Goal: Task Accomplishment & Management: Use online tool/utility

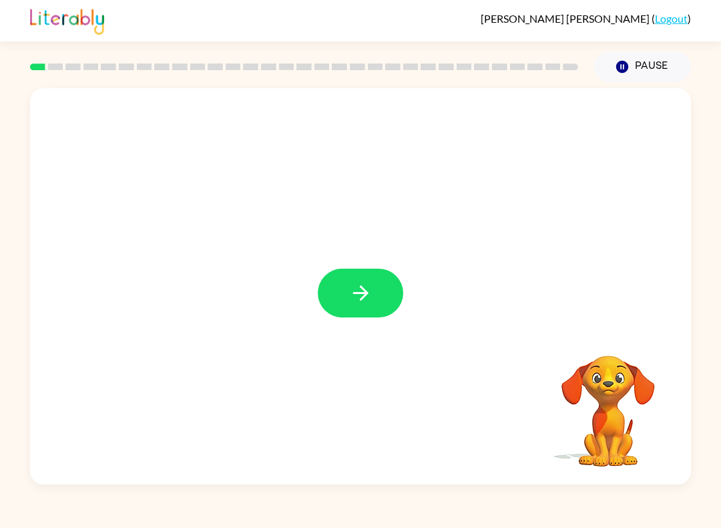
click at [370, 296] on icon "button" at bounding box center [360, 292] width 23 height 23
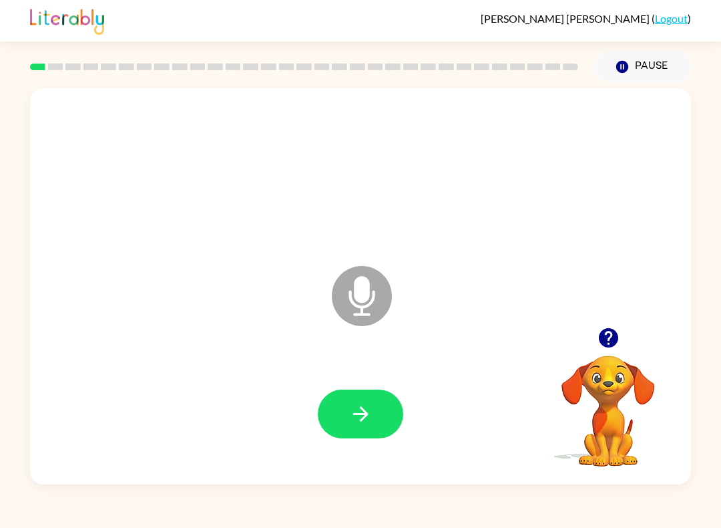
click at [367, 406] on icon "button" at bounding box center [360, 413] width 23 height 23
click at [357, 429] on button "button" at bounding box center [361, 413] width 86 height 49
click at [355, 409] on icon "button" at bounding box center [360, 413] width 23 height 23
click at [355, 414] on icon "button" at bounding box center [360, 413] width 15 height 15
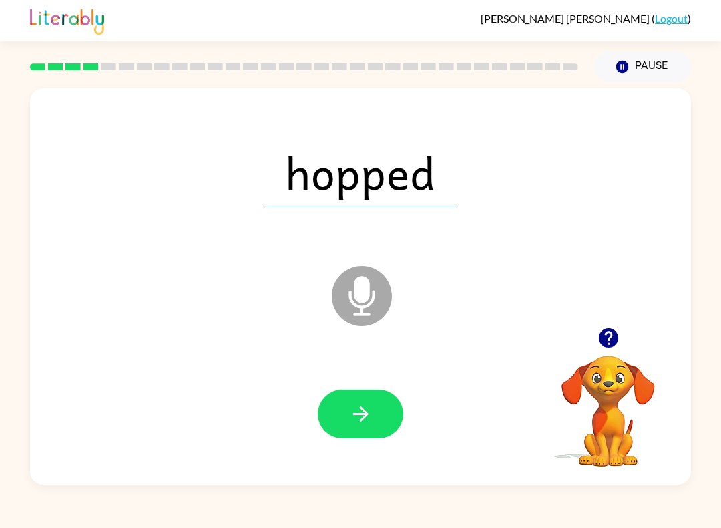
click at [361, 426] on icon "button" at bounding box center [360, 413] width 23 height 23
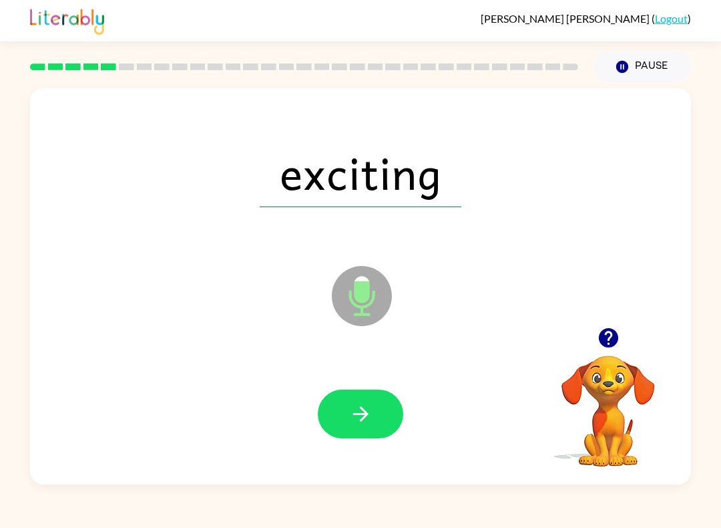
click at [381, 434] on button "button" at bounding box center [361, 413] width 86 height 49
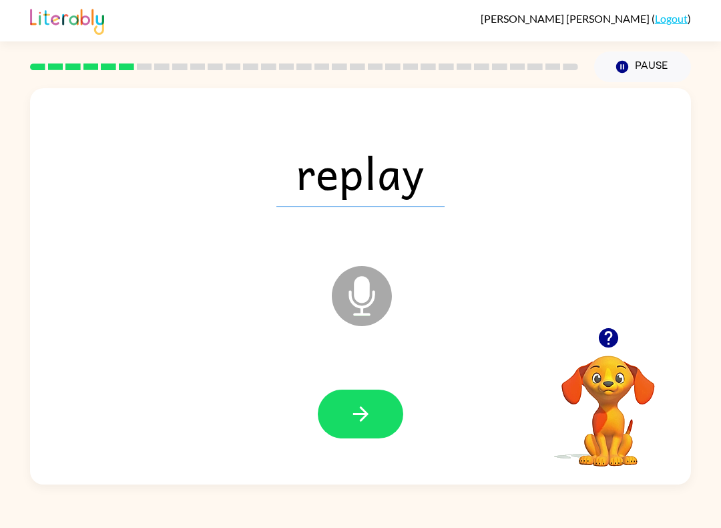
click at [376, 401] on button "button" at bounding box center [361, 413] width 86 height 49
click at [367, 421] on icon "button" at bounding box center [360, 413] width 23 height 23
click at [361, 424] on icon "button" at bounding box center [360, 413] width 23 height 23
click at [365, 415] on icon "button" at bounding box center [360, 413] width 15 height 15
click at [360, 423] on icon "button" at bounding box center [360, 413] width 23 height 23
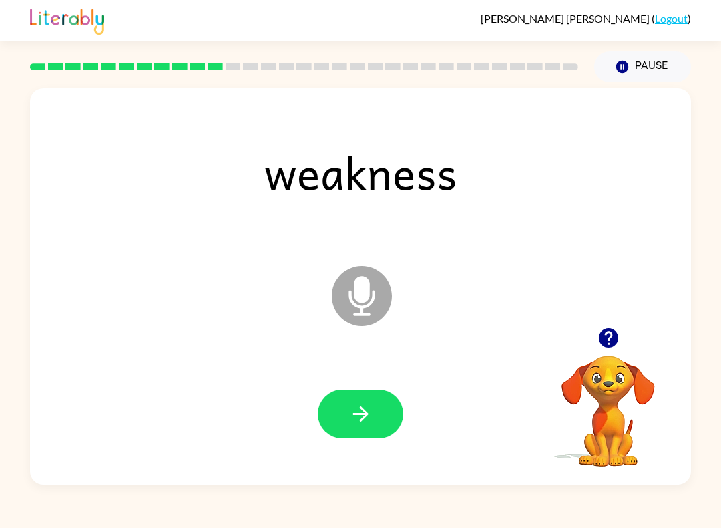
click at [310, 194] on span "weakness" at bounding box center [360, 172] width 233 height 69
click at [363, 421] on icon "button" at bounding box center [360, 413] width 23 height 23
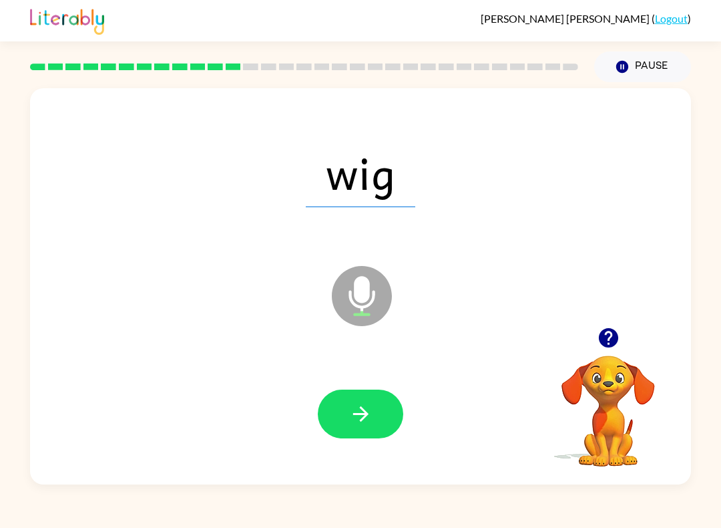
click at [359, 431] on button "button" at bounding box center [361, 413] width 86 height 49
click at [355, 434] on button "button" at bounding box center [361, 413] width 86 height 49
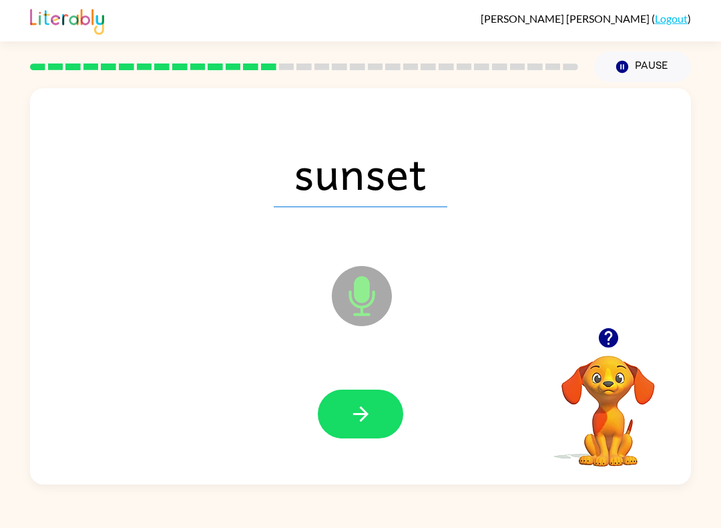
click at [370, 415] on icon "button" at bounding box center [360, 413] width 23 height 23
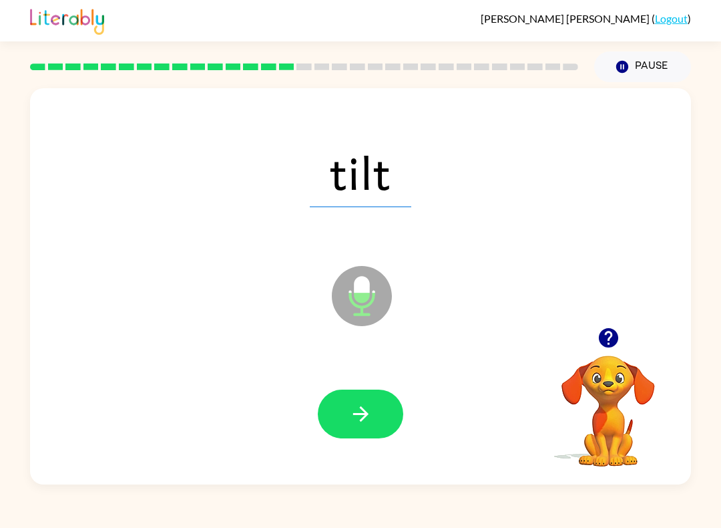
click at [371, 424] on icon "button" at bounding box center [360, 413] width 23 height 23
click at [369, 432] on button "button" at bounding box center [361, 413] width 86 height 49
click at [360, 407] on icon "button" at bounding box center [360, 413] width 23 height 23
click at [359, 407] on icon "button" at bounding box center [360, 413] width 23 height 23
click at [364, 405] on icon "button" at bounding box center [360, 413] width 23 height 23
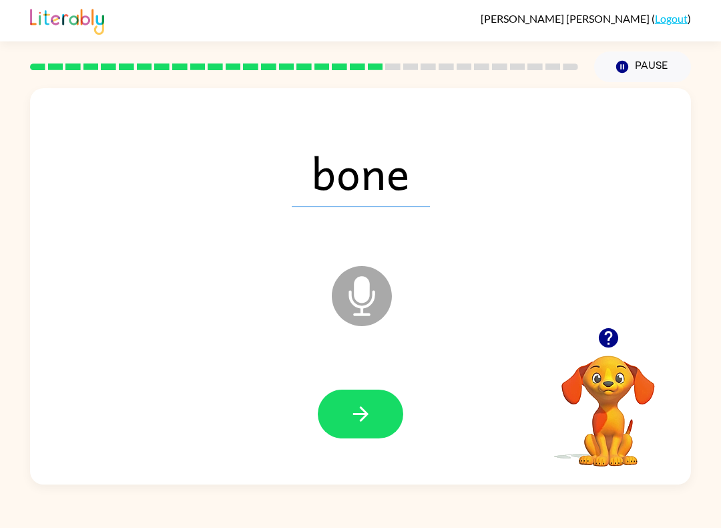
click at [369, 424] on icon "button" at bounding box center [360, 413] width 23 height 23
click at [356, 420] on icon "button" at bounding box center [360, 413] width 23 height 23
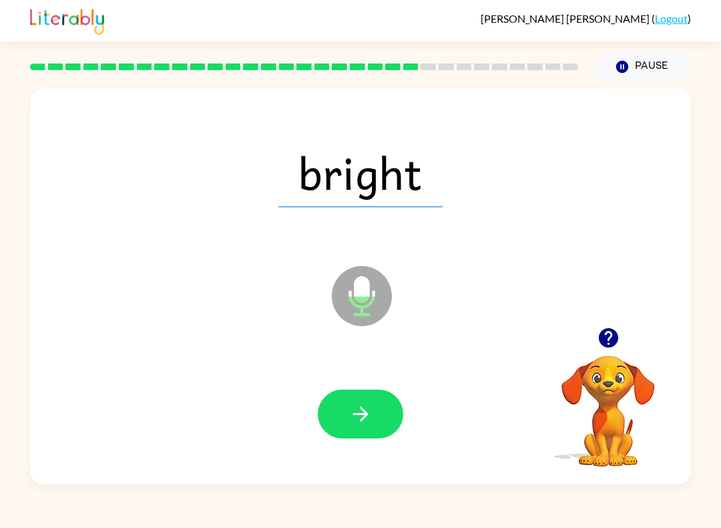
click at [371, 430] on button "button" at bounding box center [361, 413] width 86 height 49
click at [353, 426] on button "button" at bounding box center [361, 413] width 86 height 49
click at [375, 420] on button "button" at bounding box center [361, 413] width 86 height 49
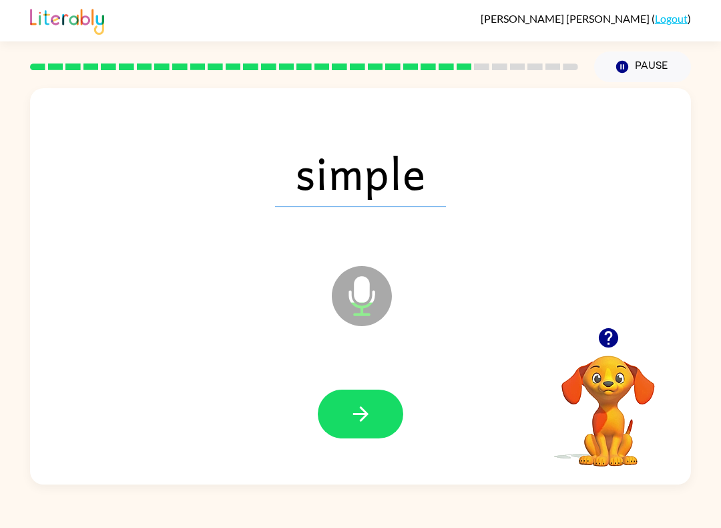
click at [361, 423] on icon "button" at bounding box center [360, 413] width 23 height 23
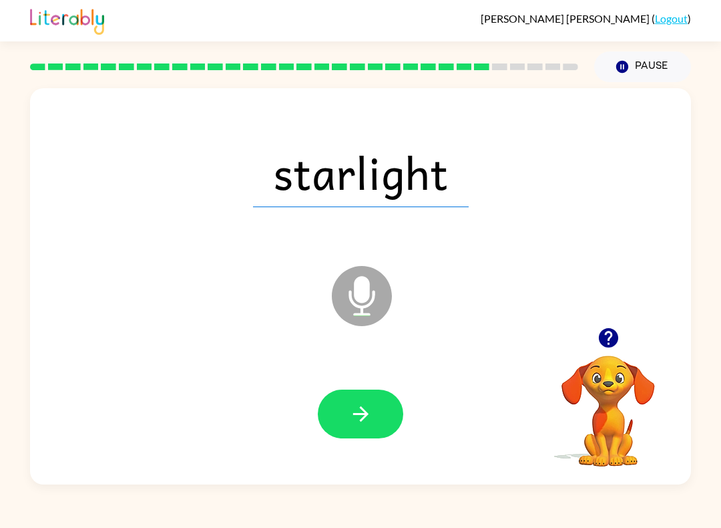
click at [331, 200] on span "starlight" at bounding box center [361, 172] width 216 height 69
click at [367, 430] on button "button" at bounding box center [361, 413] width 86 height 49
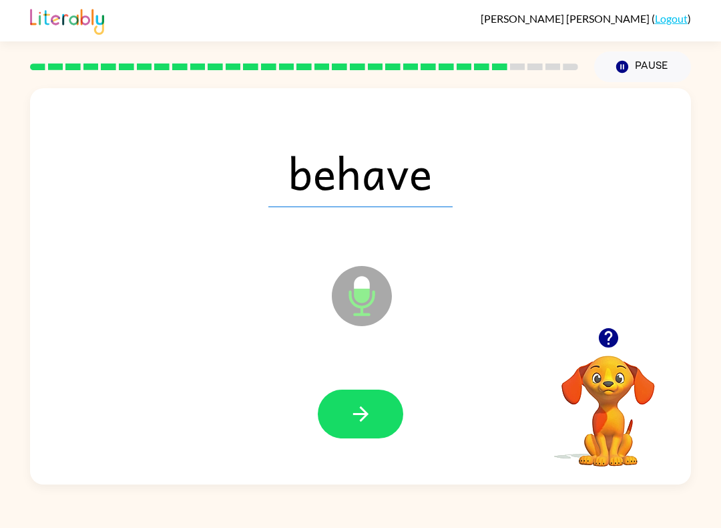
click at [363, 405] on icon "button" at bounding box center [360, 413] width 23 height 23
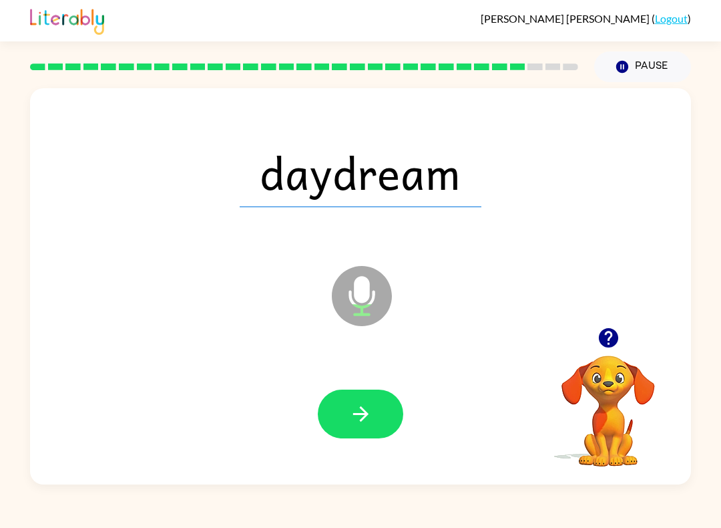
click at [352, 422] on icon "button" at bounding box center [360, 413] width 23 height 23
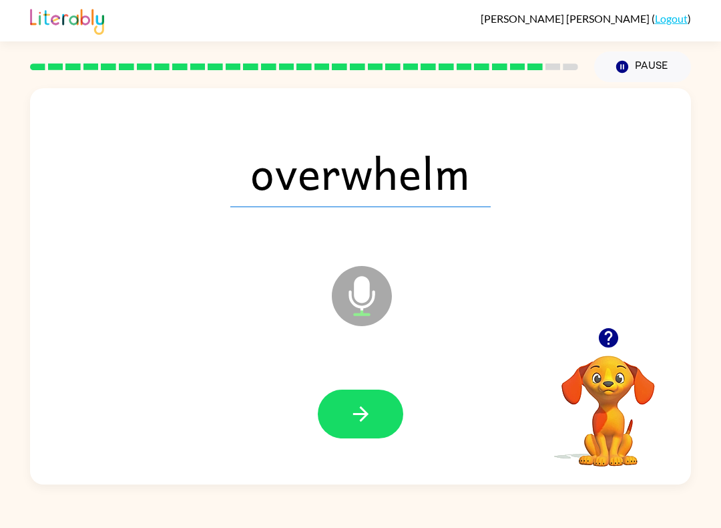
click at [371, 179] on span "overwhelm" at bounding box center [360, 172] width 261 height 69
click at [266, 178] on span "overwhelm" at bounding box center [360, 172] width 261 height 69
click at [364, 418] on icon "button" at bounding box center [360, 413] width 15 height 15
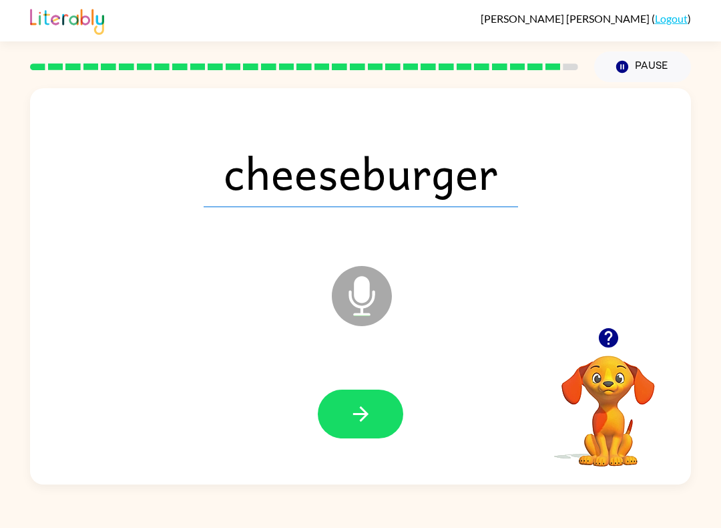
click at [111, 291] on div "cheeseburger Microphone The Microphone is here when it is your turn to talk" at bounding box center [360, 286] width 661 height 396
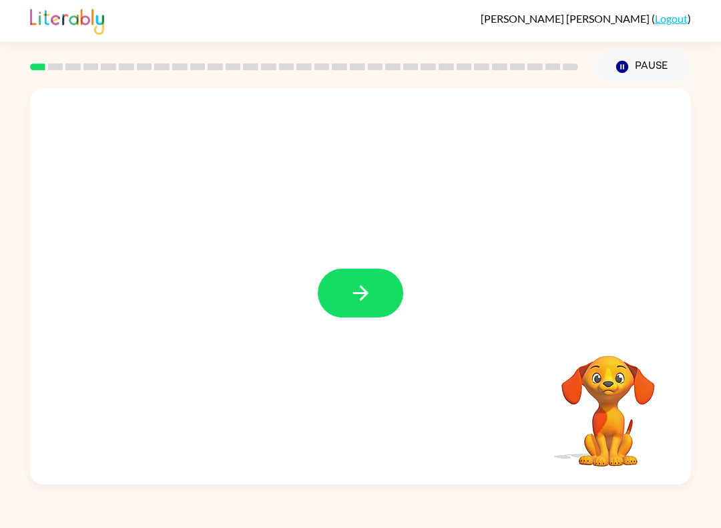
click at [371, 292] on icon "button" at bounding box center [360, 292] width 23 height 23
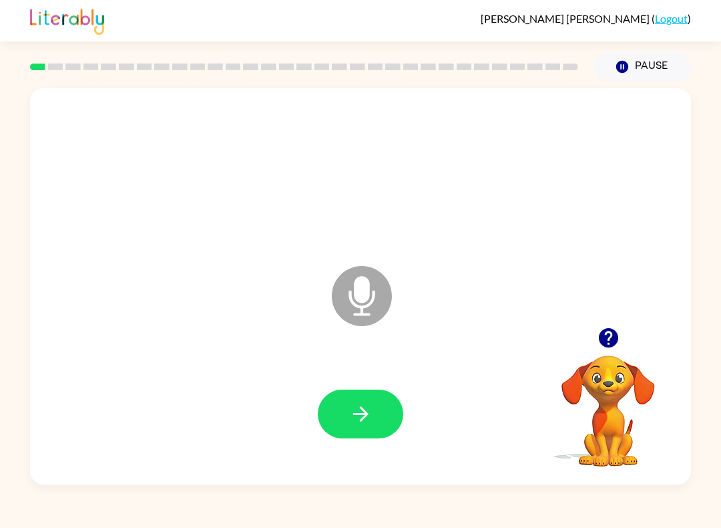
click at [370, 413] on icon "button" at bounding box center [360, 413] width 23 height 23
click at [363, 424] on icon "button" at bounding box center [360, 413] width 23 height 23
click at [341, 397] on button "button" at bounding box center [361, 413] width 86 height 49
click at [363, 418] on icon "button" at bounding box center [360, 413] width 15 height 15
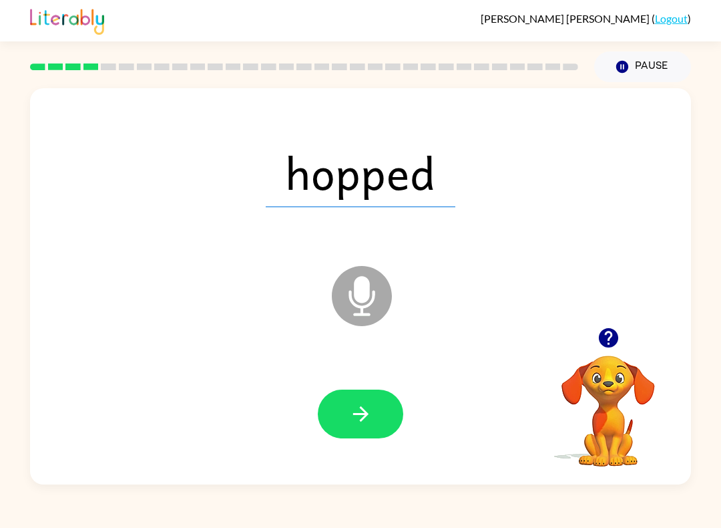
click at [354, 403] on icon "button" at bounding box center [360, 413] width 23 height 23
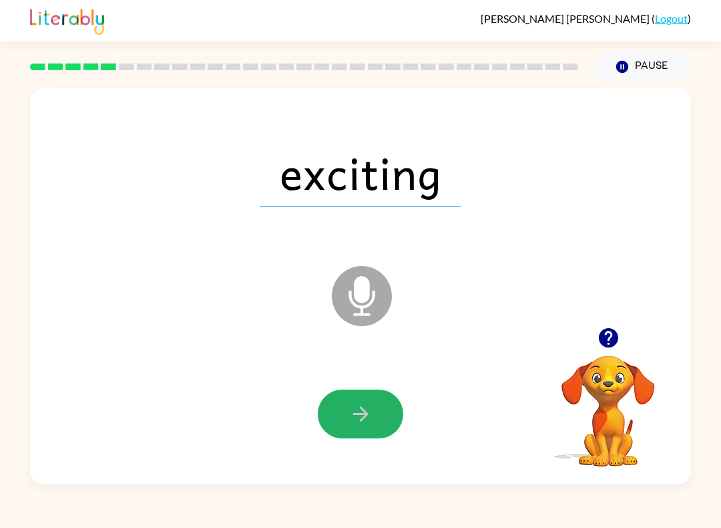
click at [369, 397] on button "button" at bounding box center [361, 413] width 86 height 49
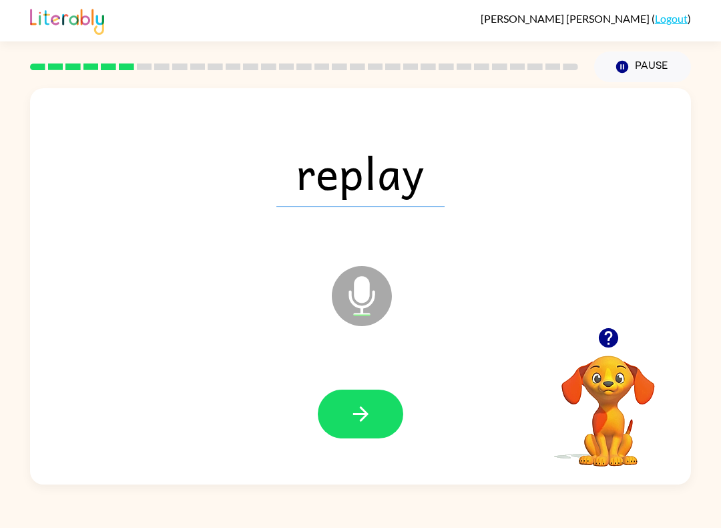
click at [363, 437] on button "button" at bounding box center [361, 413] width 86 height 49
click at [353, 420] on icon "button" at bounding box center [360, 413] width 23 height 23
click at [345, 427] on button "button" at bounding box center [361, 413] width 86 height 49
click at [361, 421] on icon "button" at bounding box center [360, 413] width 15 height 15
click at [371, 409] on icon "button" at bounding box center [360, 413] width 23 height 23
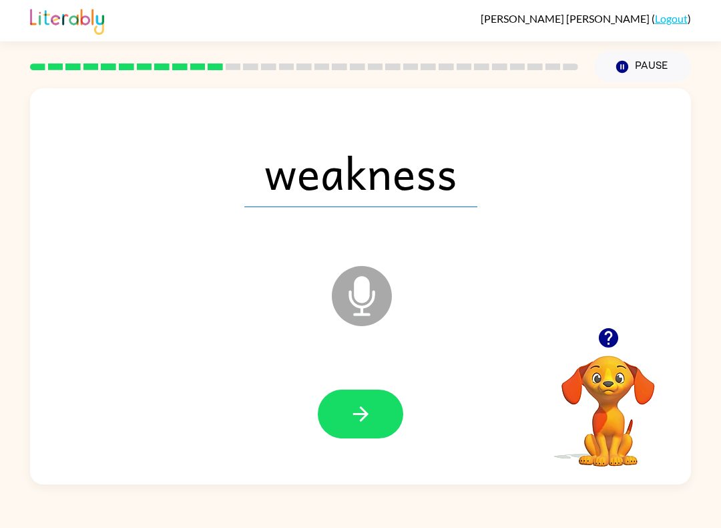
click at [359, 405] on icon "button" at bounding box center [360, 413] width 23 height 23
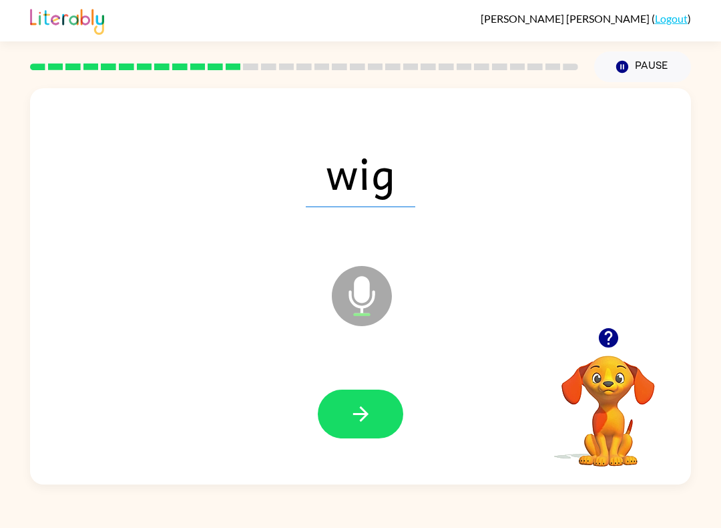
click at [363, 409] on icon "button" at bounding box center [360, 413] width 23 height 23
click at [361, 413] on icon "button" at bounding box center [360, 413] width 23 height 23
click at [347, 430] on button "button" at bounding box center [361, 413] width 86 height 49
click at [366, 428] on button "button" at bounding box center [361, 413] width 86 height 49
click at [351, 426] on button "button" at bounding box center [361, 413] width 86 height 49
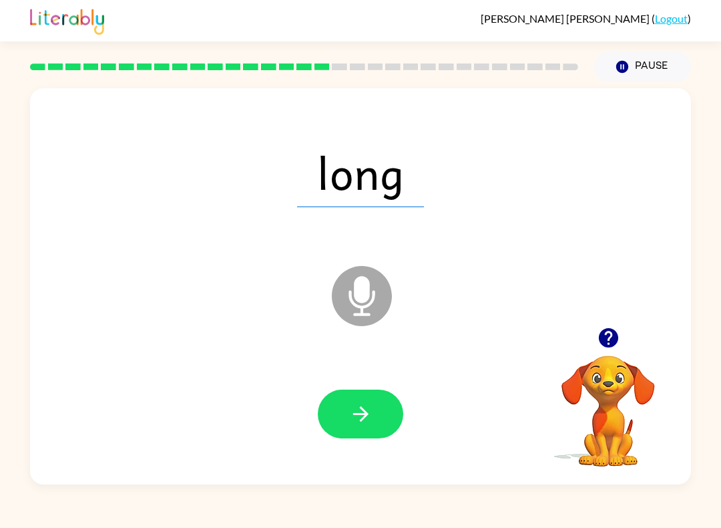
click at [371, 403] on icon "button" at bounding box center [360, 413] width 23 height 23
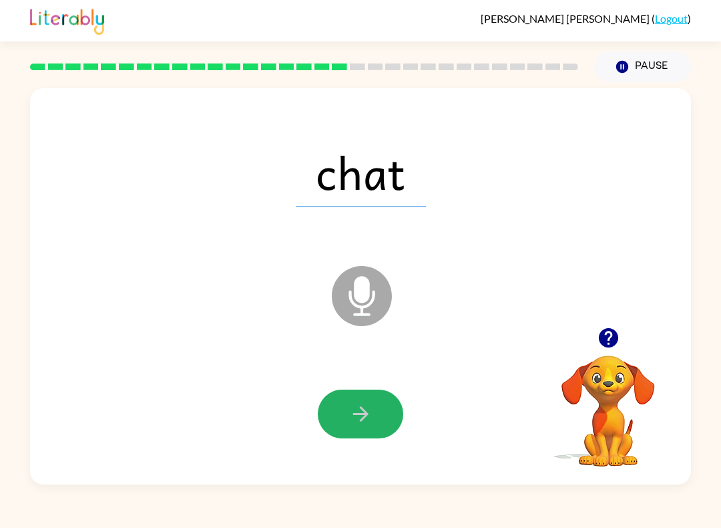
click at [355, 402] on button "button" at bounding box center [361, 413] width 86 height 49
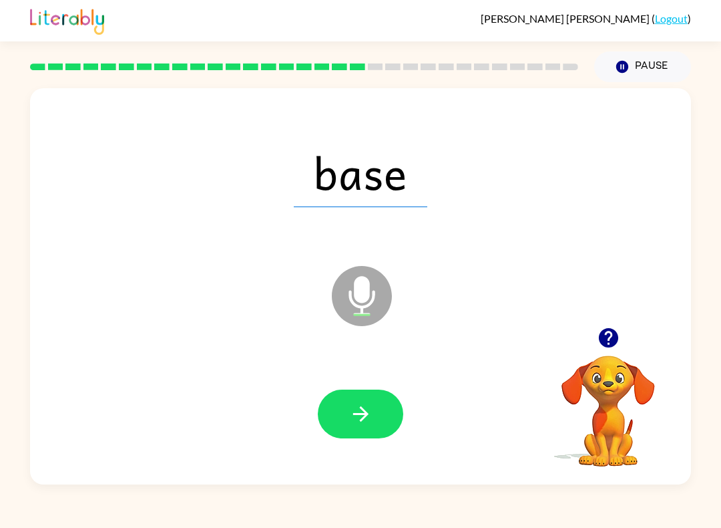
click at [359, 413] on icon "button" at bounding box center [360, 413] width 23 height 23
click at [339, 423] on button "button" at bounding box center [361, 413] width 86 height 49
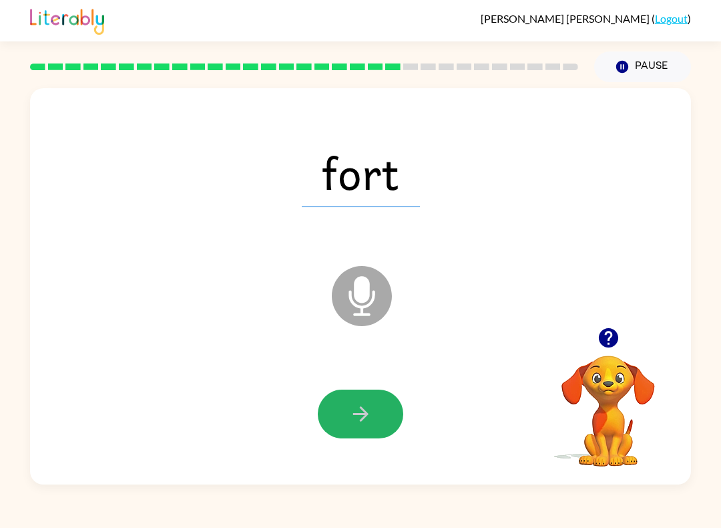
click at [345, 412] on button "button" at bounding box center [361, 413] width 86 height 49
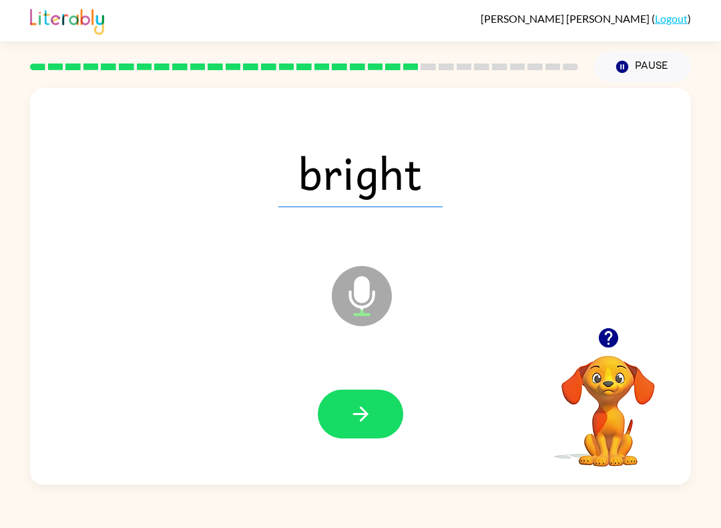
click at [367, 412] on icon "button" at bounding box center [360, 413] width 23 height 23
click at [344, 427] on button "button" at bounding box center [361, 413] width 86 height 49
click at [343, 407] on button "button" at bounding box center [361, 413] width 86 height 49
click at [349, 392] on button "button" at bounding box center [361, 413] width 86 height 49
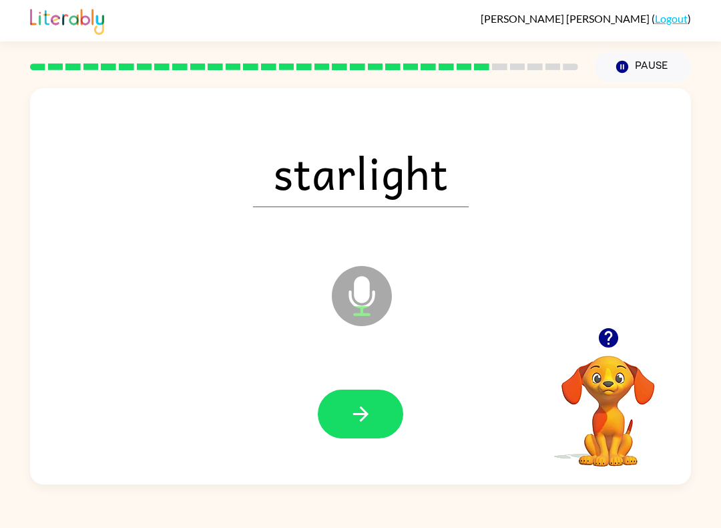
click at [368, 400] on button "button" at bounding box center [361, 413] width 86 height 49
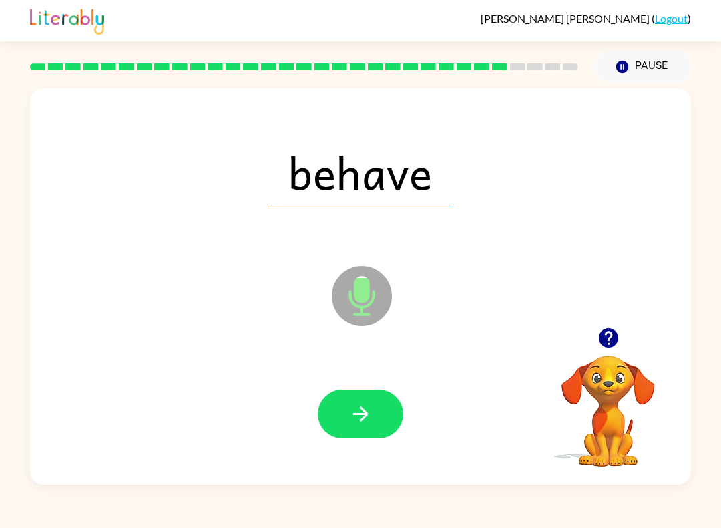
click at [386, 393] on button "button" at bounding box center [361, 413] width 86 height 49
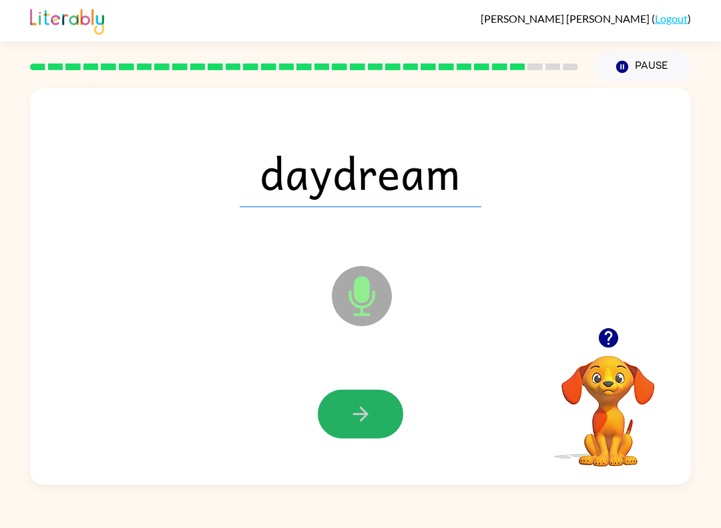
click at [373, 405] on button "button" at bounding box center [361, 413] width 86 height 49
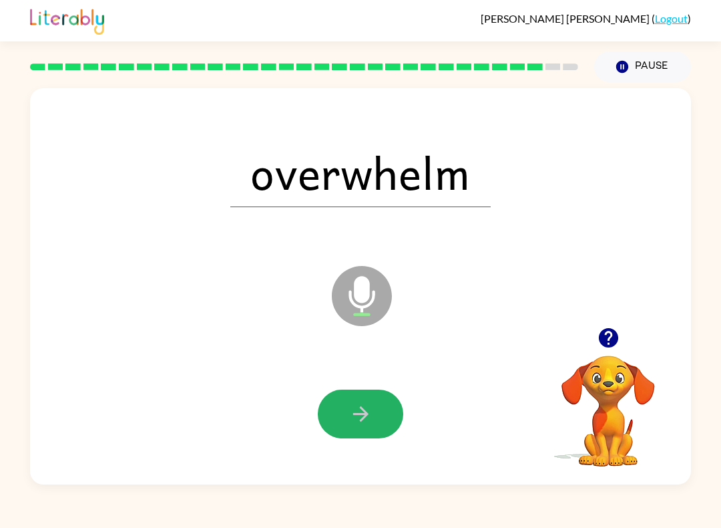
click at [365, 403] on icon "button" at bounding box center [360, 413] width 23 height 23
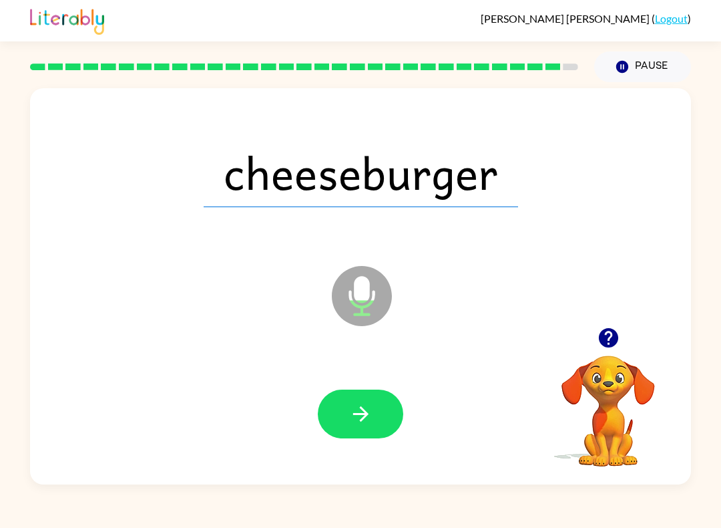
click at [365, 434] on button "button" at bounding box center [361, 413] width 86 height 49
